Goal: Task Accomplishment & Management: Manage account settings

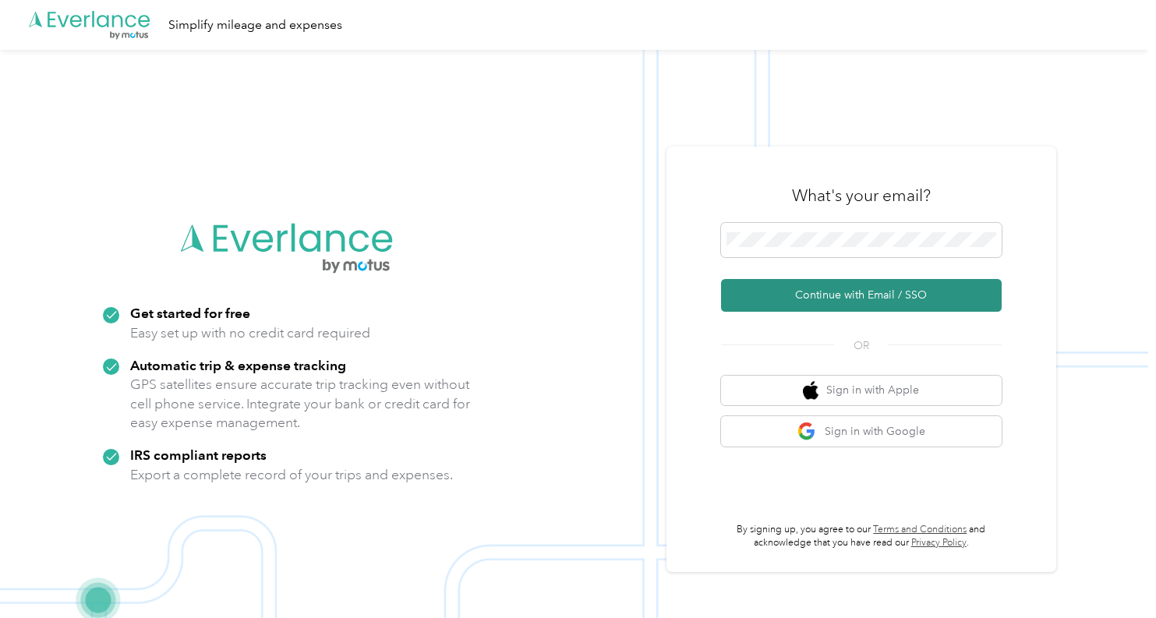
click at [883, 300] on button "Continue with Email / SSO" at bounding box center [861, 295] width 281 height 33
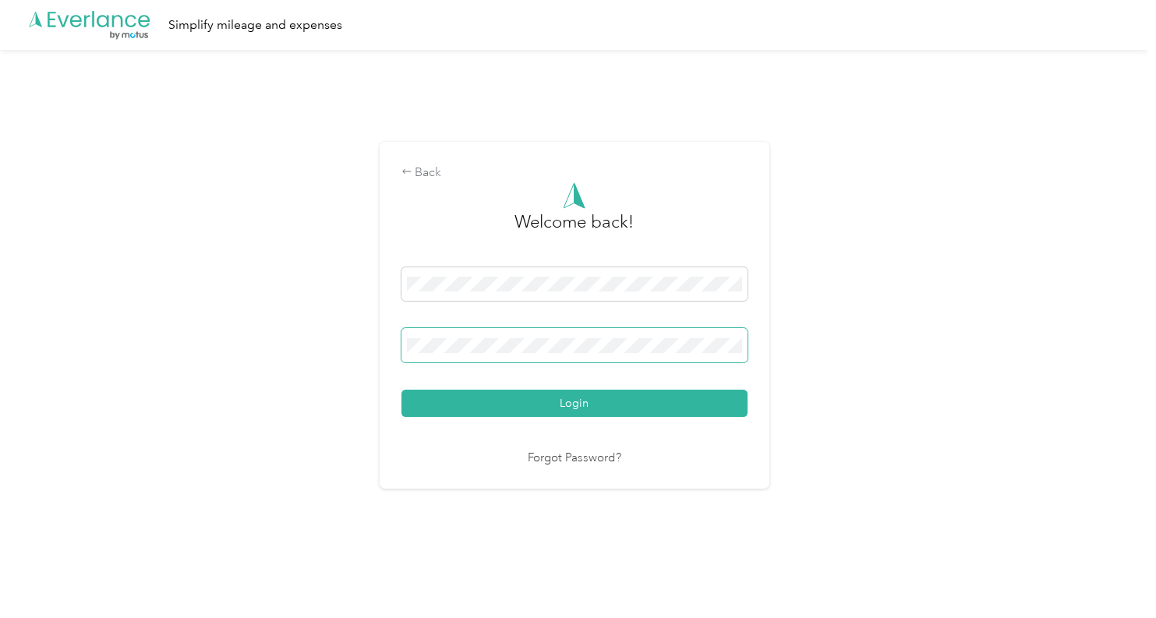
click at [577, 403] on button "Login" at bounding box center [574, 403] width 346 height 27
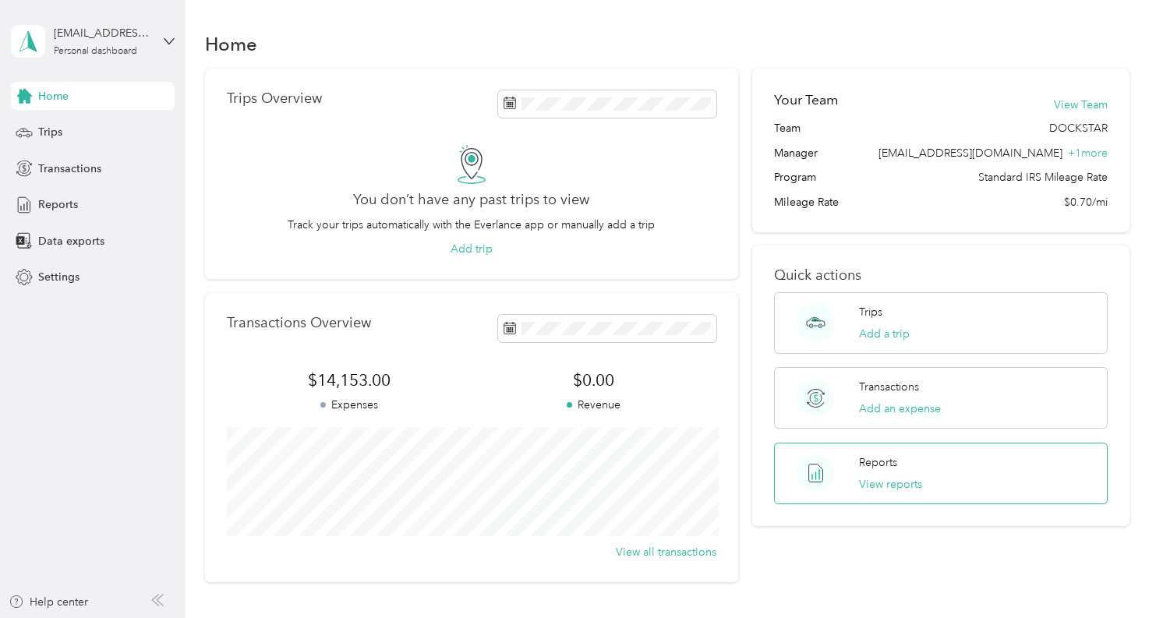
click at [876, 468] on p "Reports" at bounding box center [878, 462] width 38 height 16
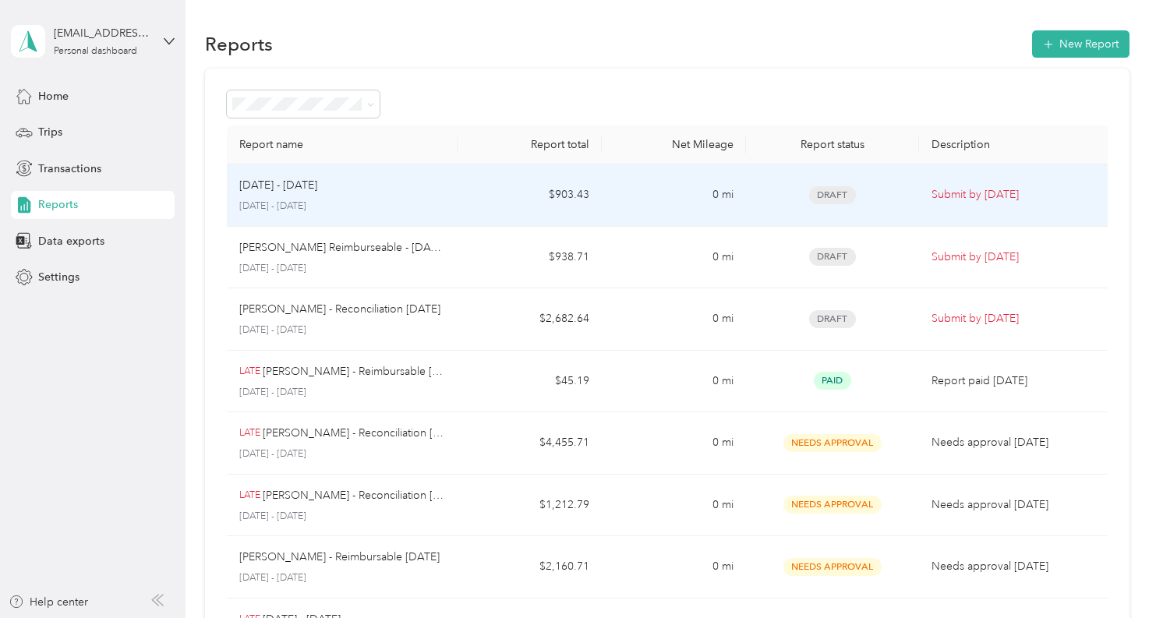
click at [446, 196] on td "[DATE] - [DATE] [DATE] - [DATE]" at bounding box center [342, 195] width 231 height 62
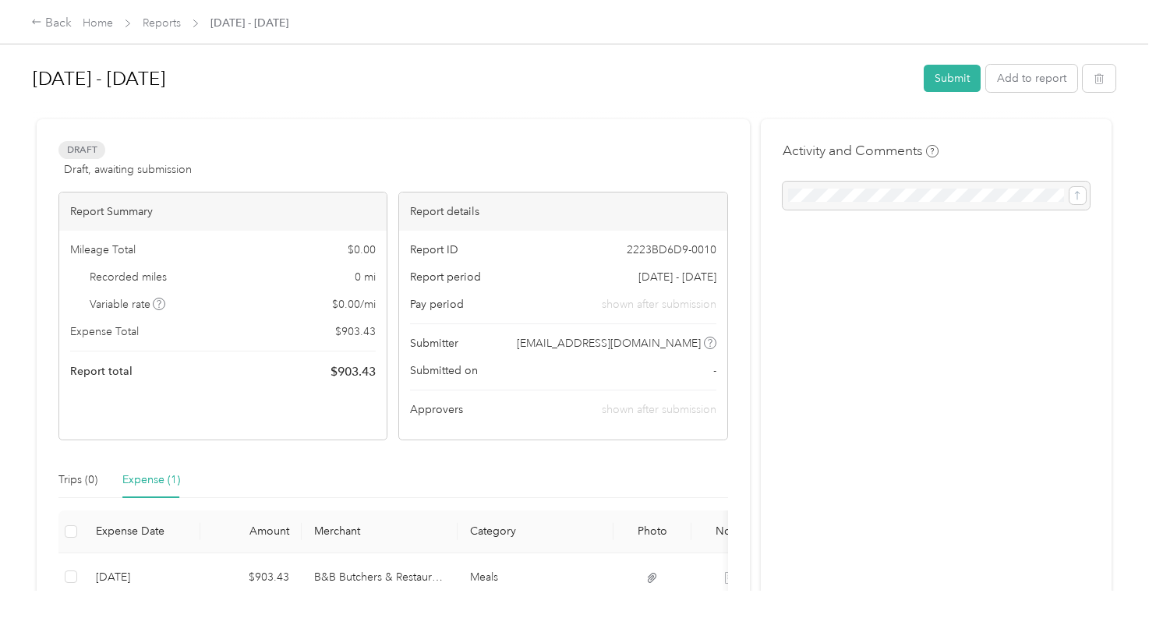
click at [79, 79] on h1 "[DATE] - [DATE]" at bounding box center [473, 78] width 880 height 37
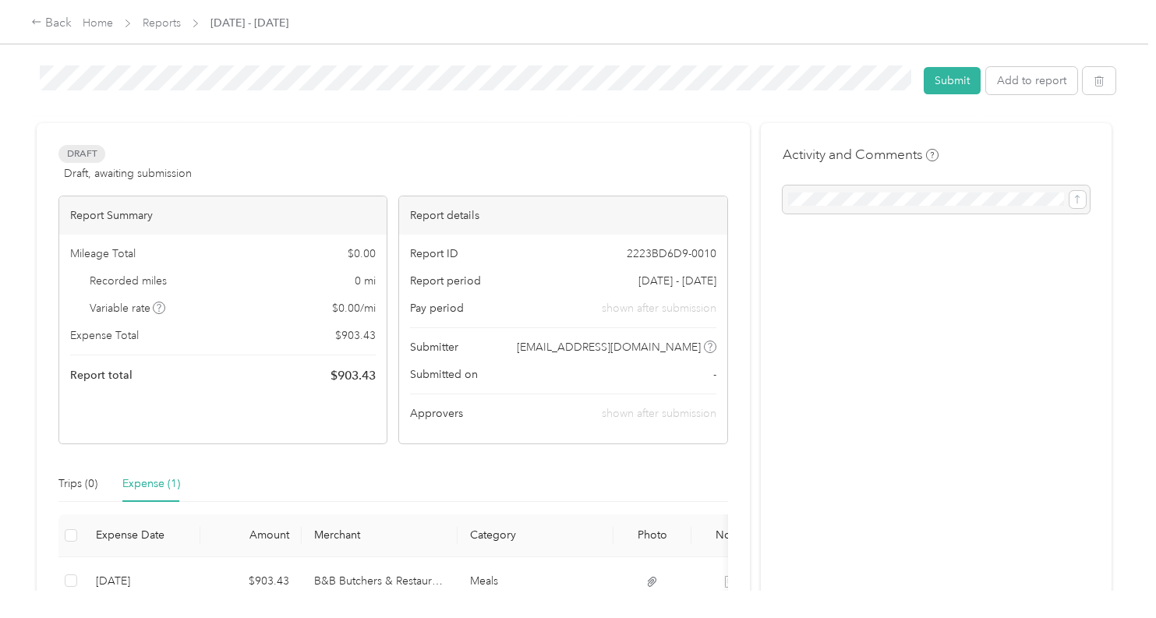
click at [566, 161] on div "Draft Draft, awaiting submission View activity & comments" at bounding box center [392, 163] width 669 height 37
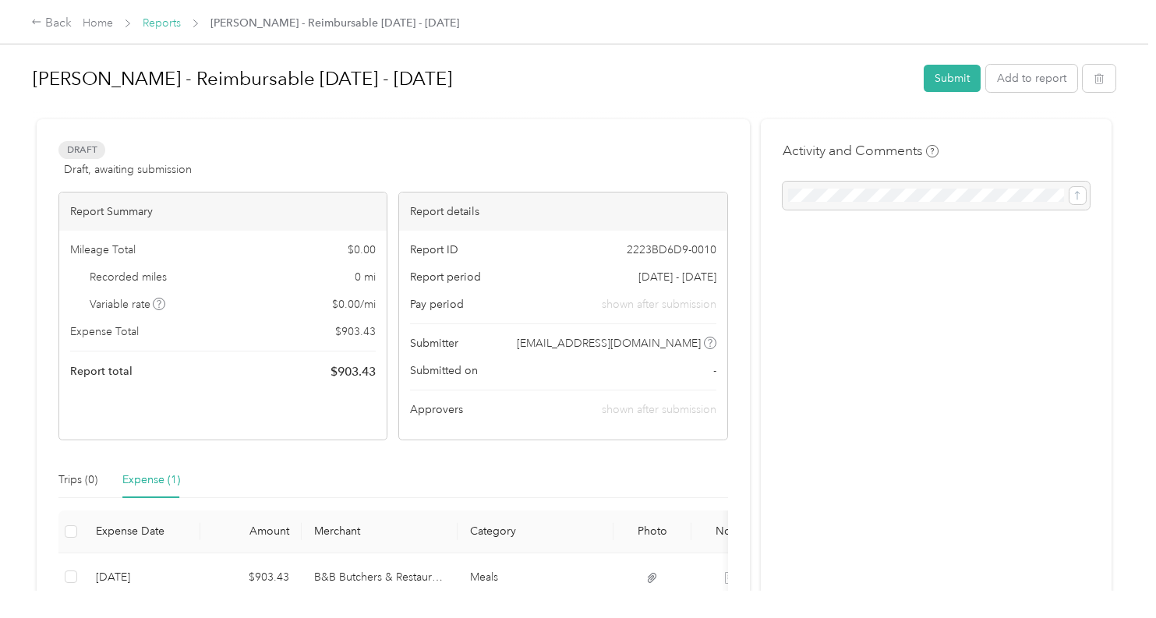
click at [163, 19] on link "Reports" at bounding box center [162, 22] width 38 height 13
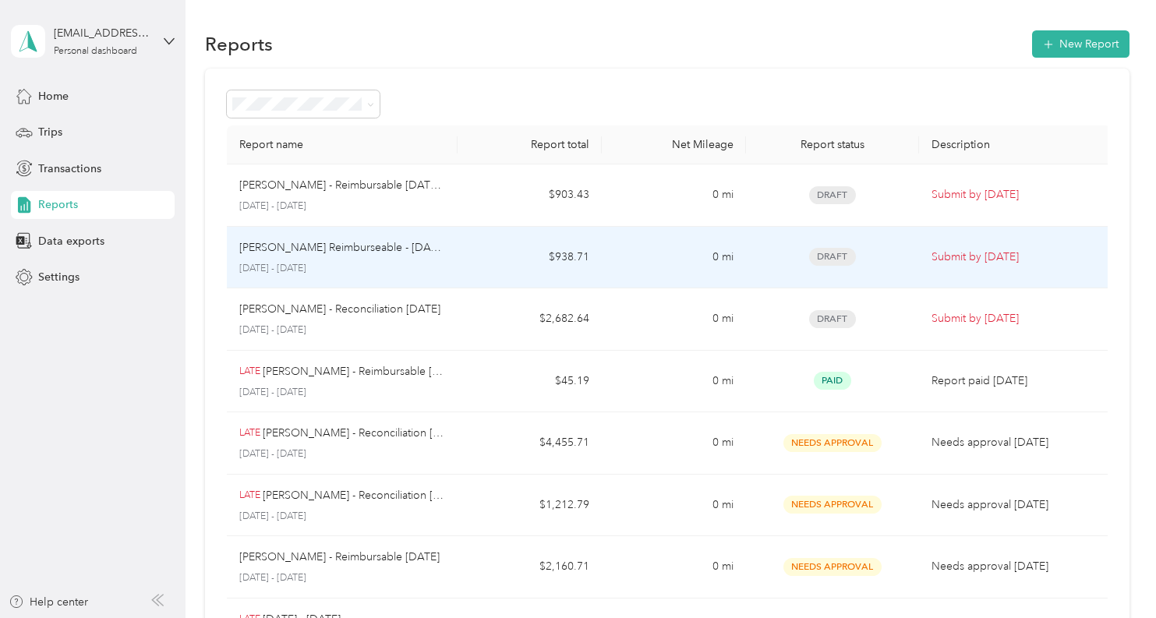
click at [336, 251] on p "[PERSON_NAME] Reimburseable - [DATE] Ii" at bounding box center [342, 247] width 206 height 17
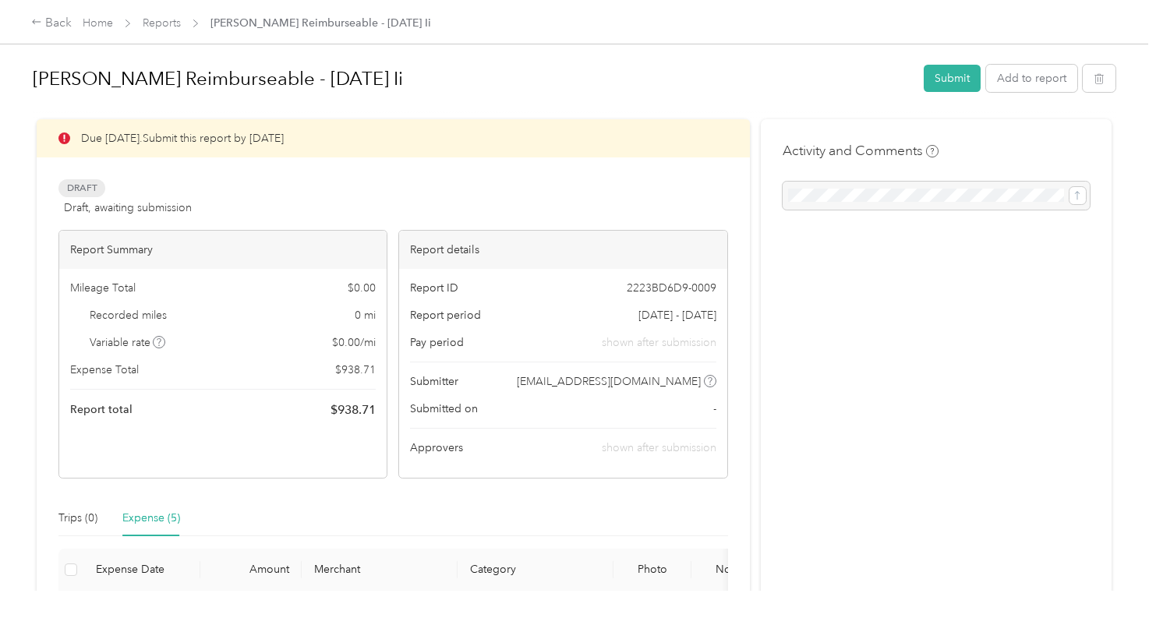
click at [432, 206] on div "Draft Draft, awaiting submission View activity & comments" at bounding box center [392, 197] width 669 height 37
click at [375, 76] on h1 "[PERSON_NAME] Reimburseable - [DATE] Ii" at bounding box center [473, 78] width 880 height 37
click at [390, 194] on div "Draft Draft, awaiting submission View activity & comments" at bounding box center [392, 197] width 669 height 37
click at [166, 23] on link "Reports" at bounding box center [162, 22] width 38 height 13
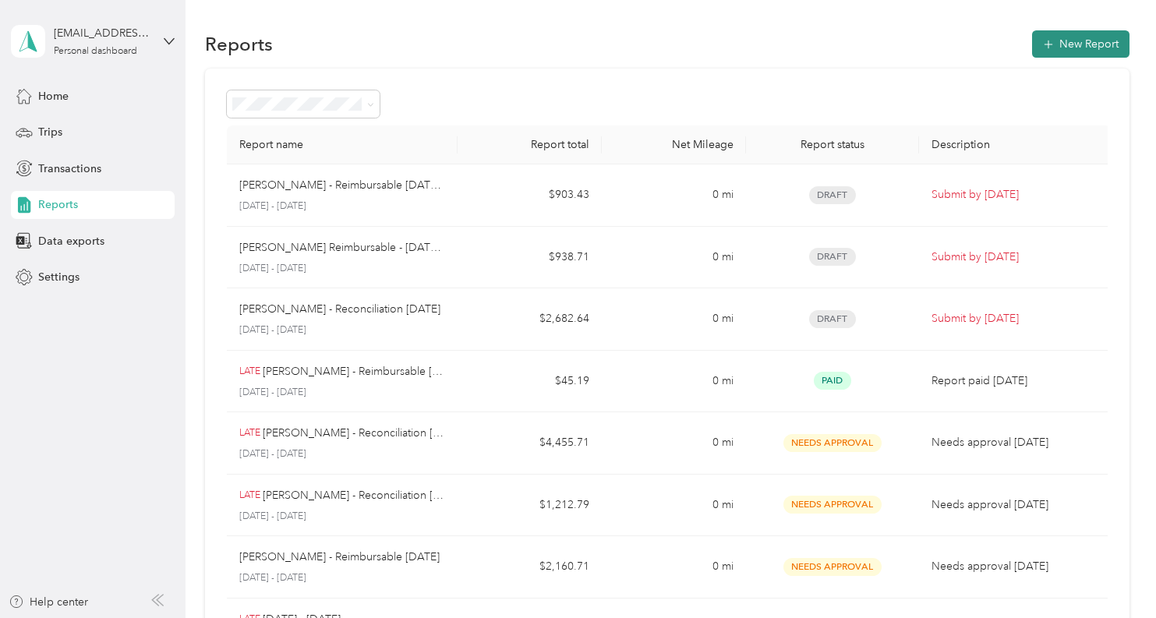
click at [1073, 41] on button "New Report" at bounding box center [1080, 43] width 97 height 27
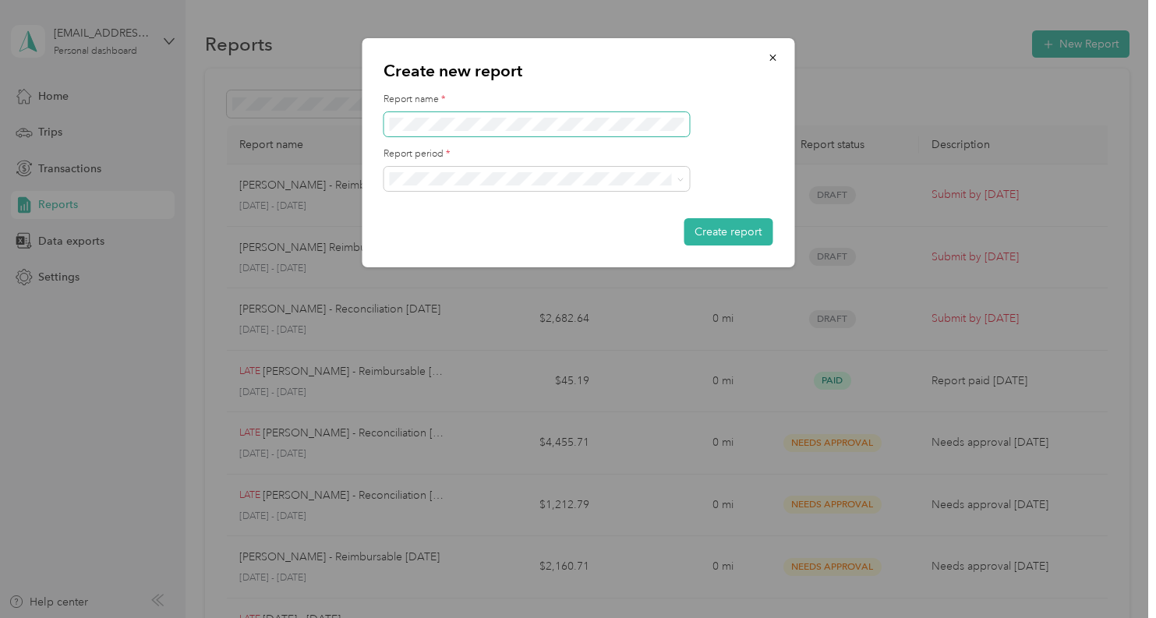
click at [621, 132] on span at bounding box center [535, 124] width 305 height 25
click at [756, 235] on button "Create report" at bounding box center [727, 231] width 89 height 27
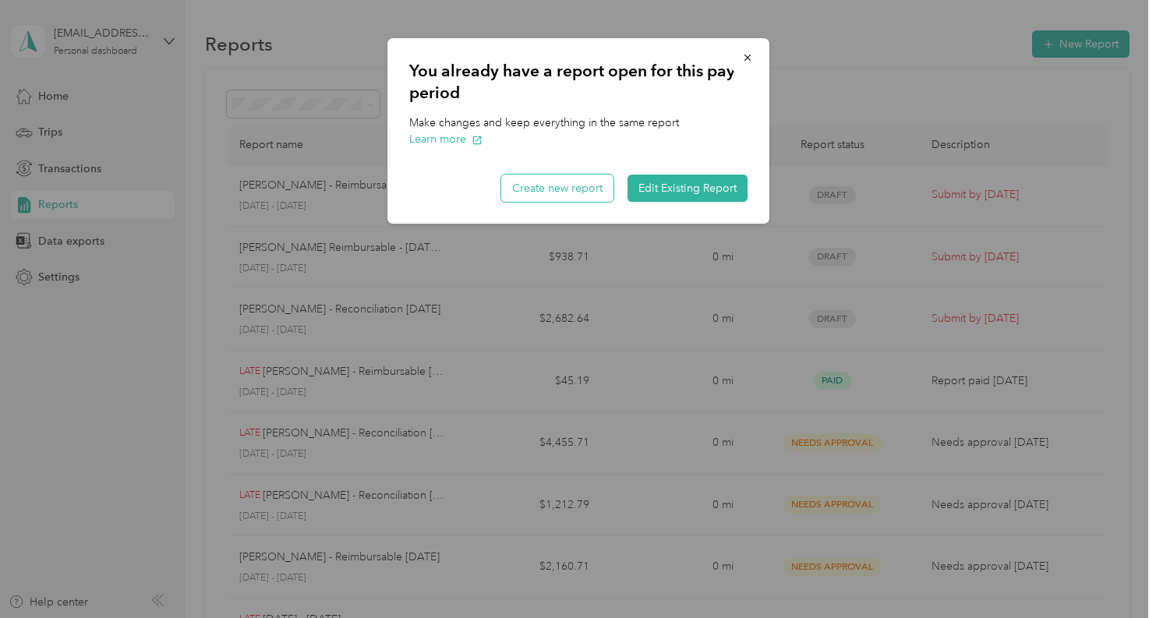
click at [564, 188] on button "Create new report" at bounding box center [557, 188] width 112 height 27
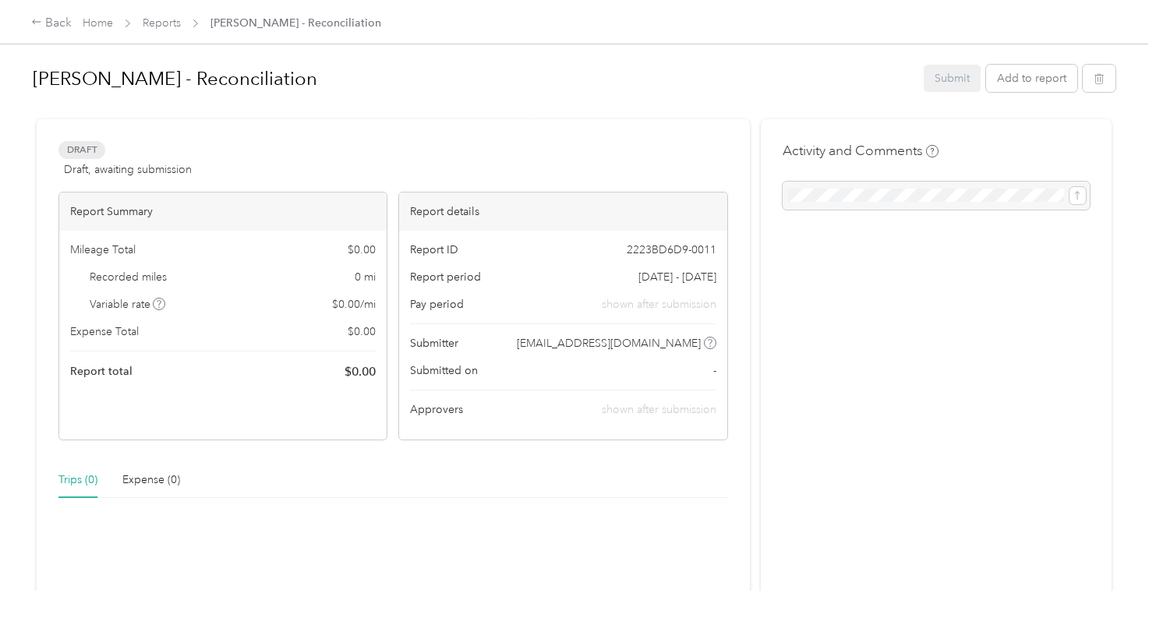
click at [334, 83] on h1 "[PERSON_NAME] - Reconciliation" at bounding box center [473, 78] width 880 height 37
click at [193, 128] on div "Draft Draft, awaiting submission View activity & comments Report Summary Mileag…" at bounding box center [393, 472] width 713 height 707
click at [157, 20] on link "Reports" at bounding box center [162, 22] width 38 height 13
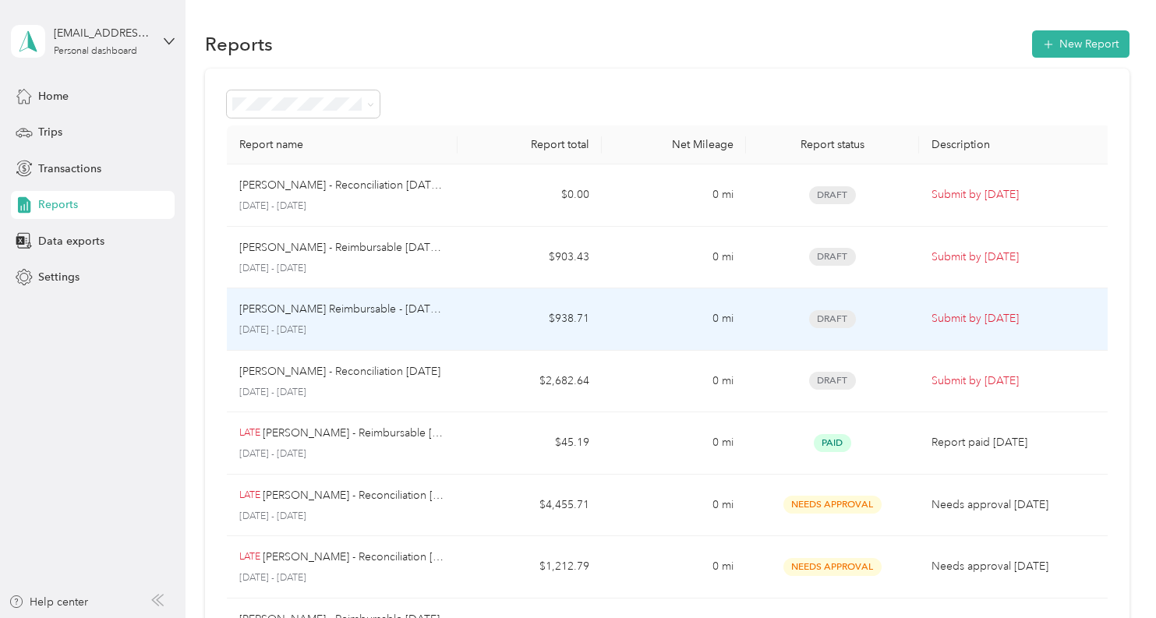
click at [406, 315] on p "[PERSON_NAME] Reimbursable - [DATE] II" at bounding box center [342, 309] width 206 height 17
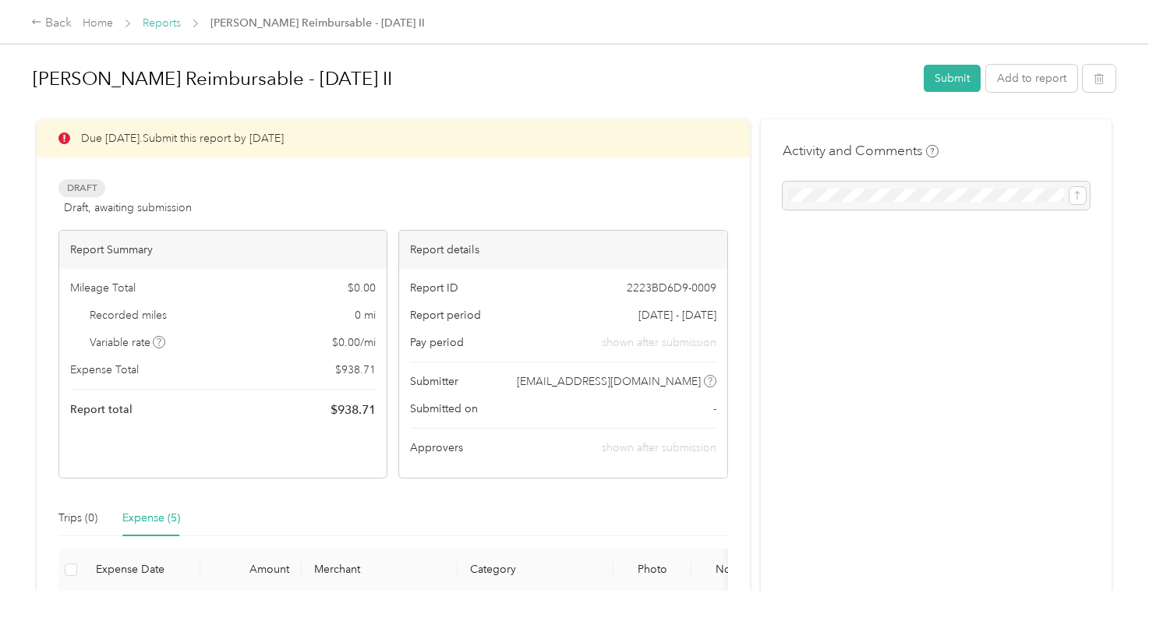
click at [144, 23] on link "Reports" at bounding box center [162, 22] width 38 height 13
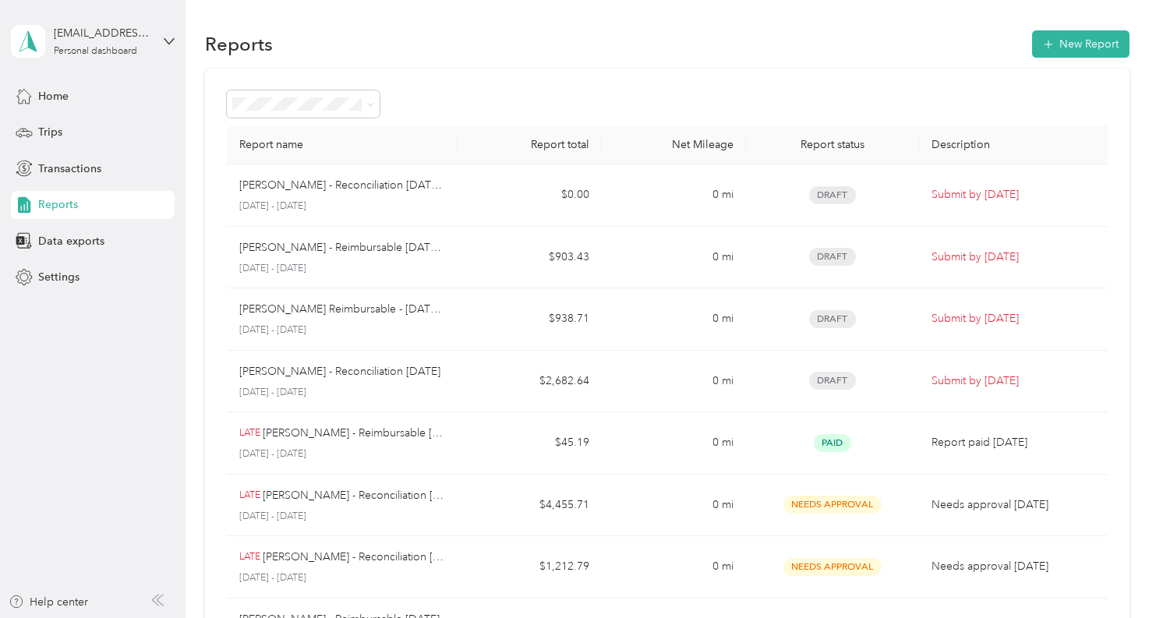
click at [393, 87] on div "Report name Report total Net Mileage Report status Description [PERSON_NAME] - …" at bounding box center [667, 460] width 924 height 782
